Goal: Transaction & Acquisition: Purchase product/service

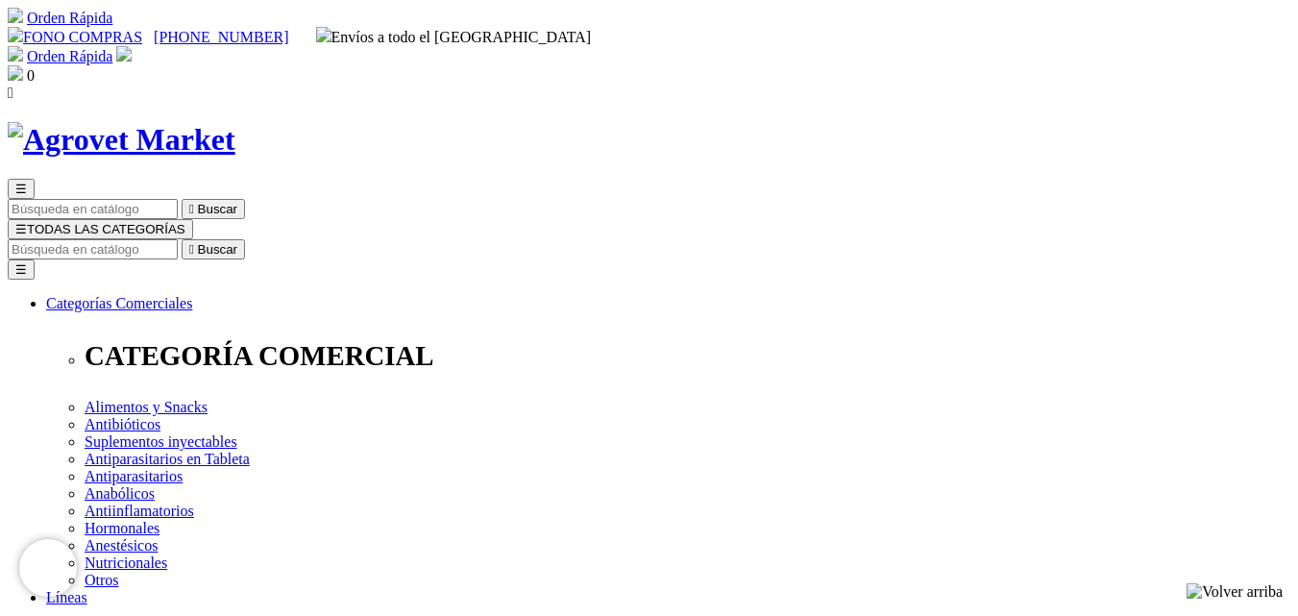
click at [178, 239] on input "Buscar" at bounding box center [93, 249] width 170 height 20
type input "S"
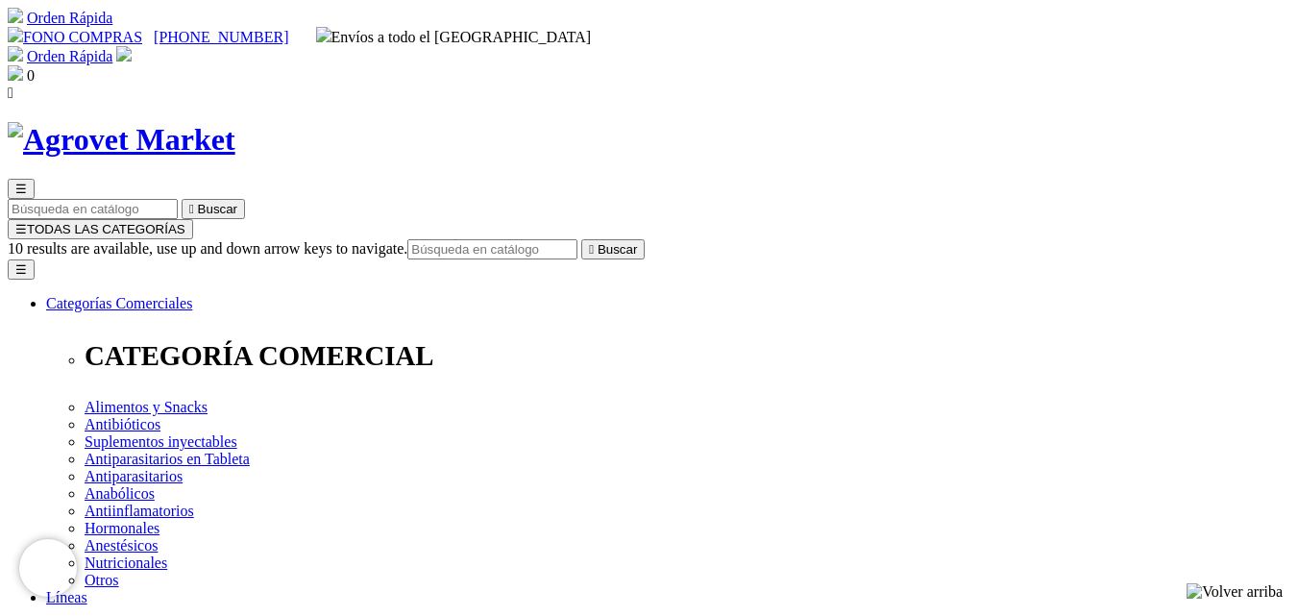
type input "B"
type input "VITAMINA E"
click at [291, 239] on button " Buscar" at bounding box center [322, 249] width 63 height 20
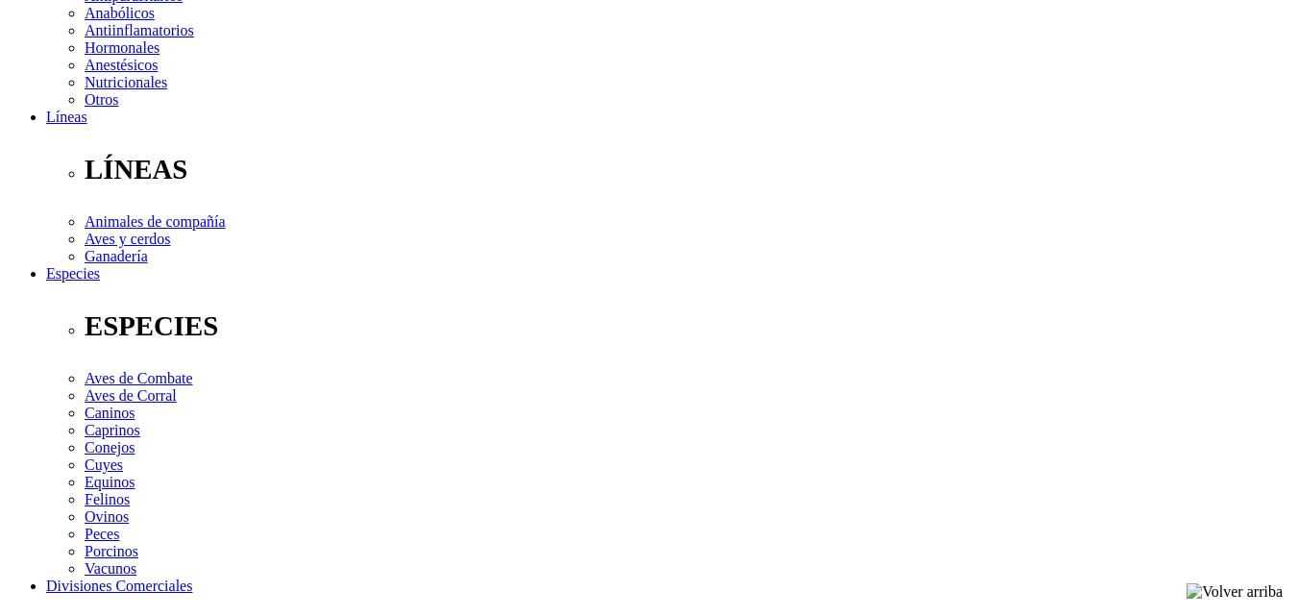
scroll to position [673, 0]
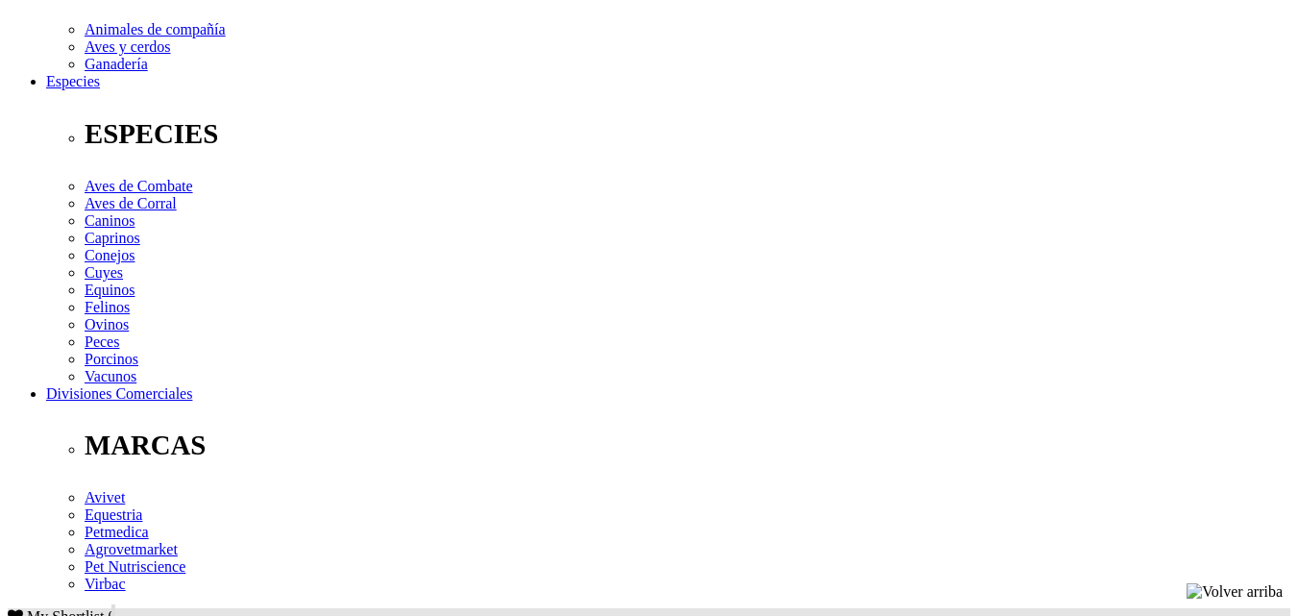
drag, startPoint x: 661, startPoint y: 475, endPoint x: 575, endPoint y: 135, distance: 351.0
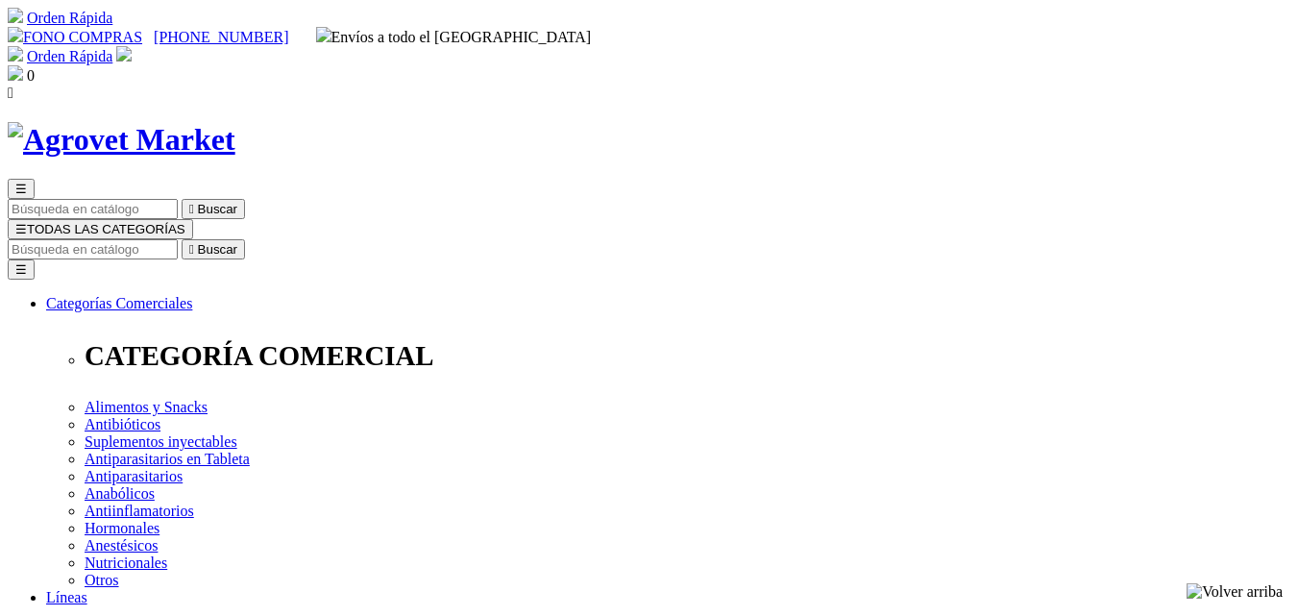
select select "0"
